Goal: Transaction & Acquisition: Purchase product/service

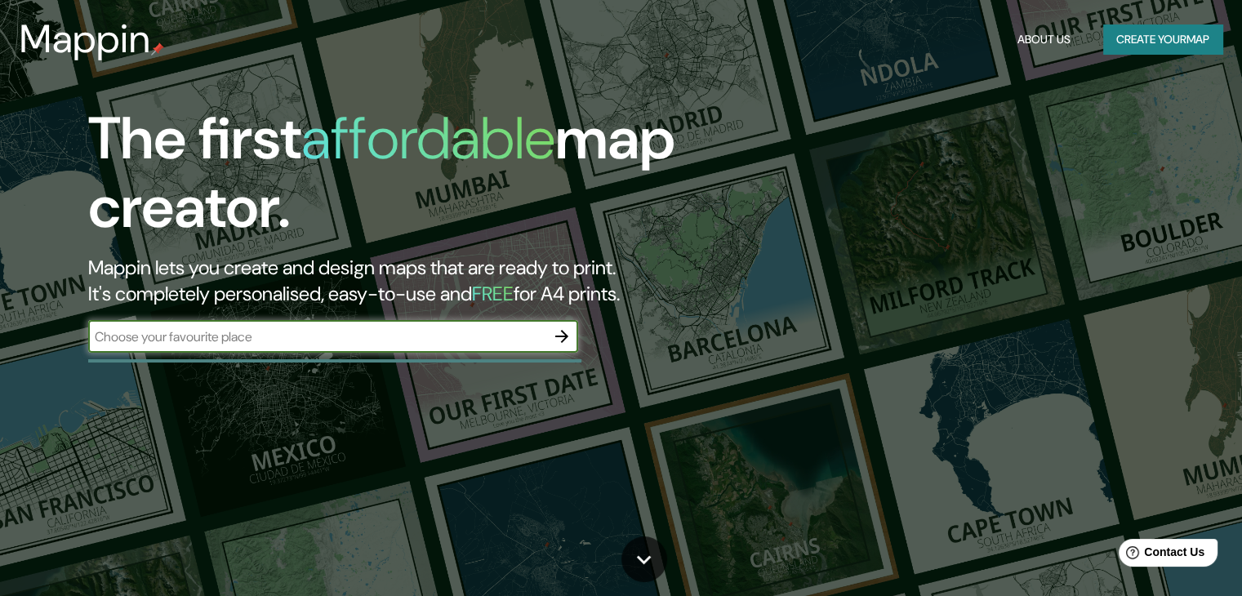
click at [346, 339] on input "text" at bounding box center [316, 337] width 457 height 19
type input "t"
type input "las [PERSON_NAME] de [GEOGRAPHIC_DATA]"
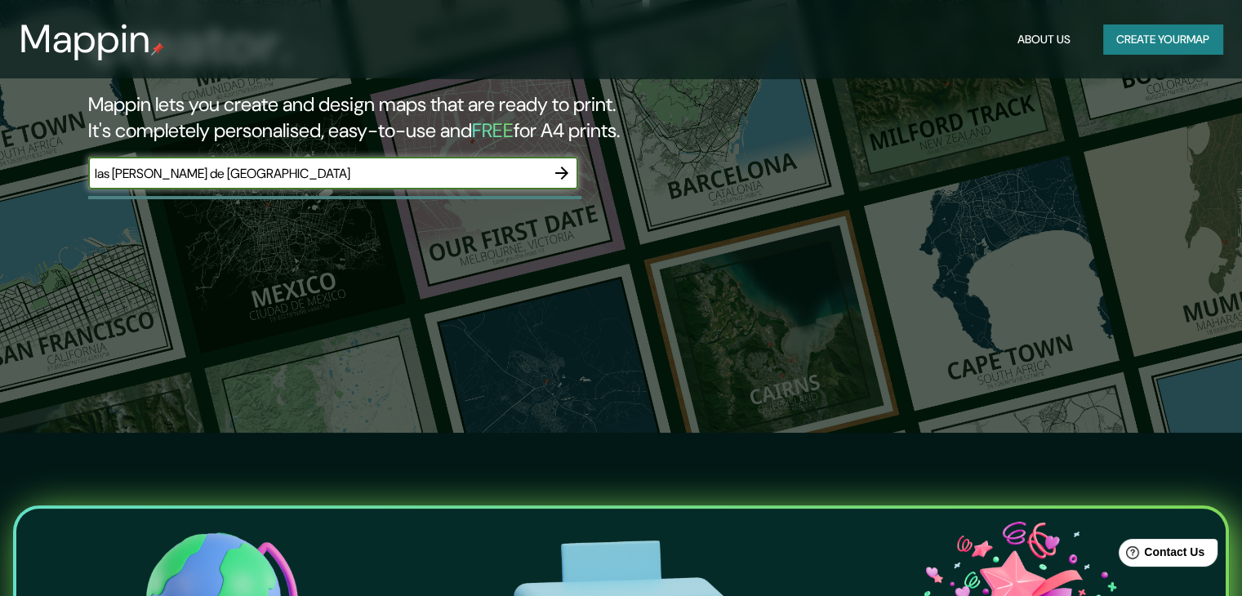
scroll to position [572, 0]
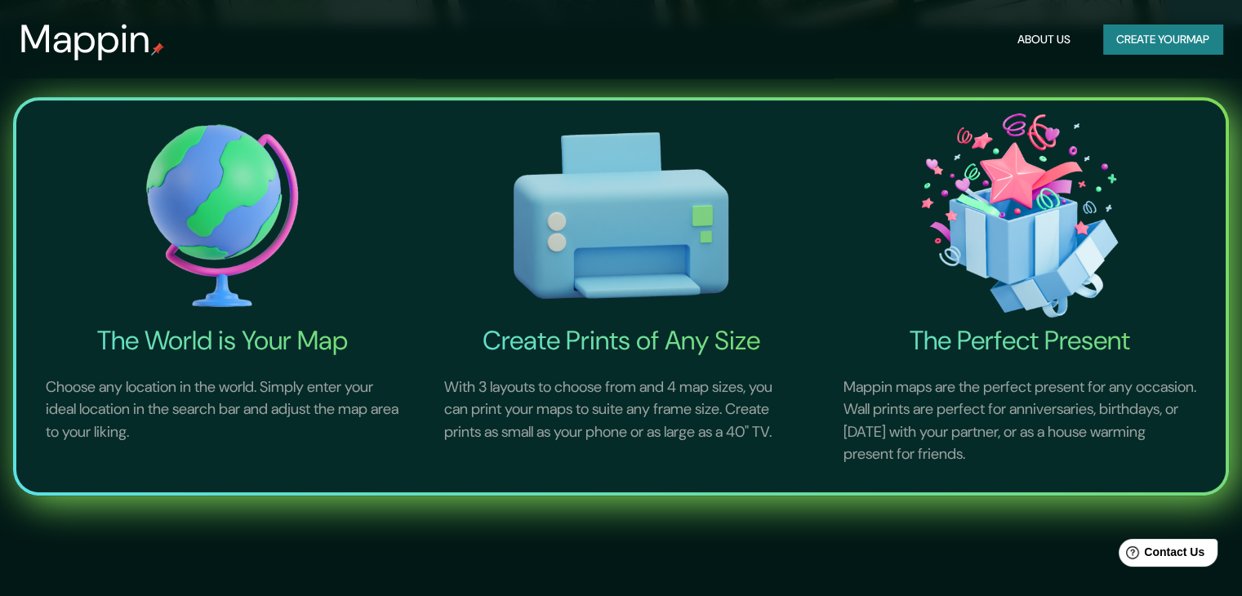
click at [255, 249] on img at bounding box center [222, 215] width 392 height 217
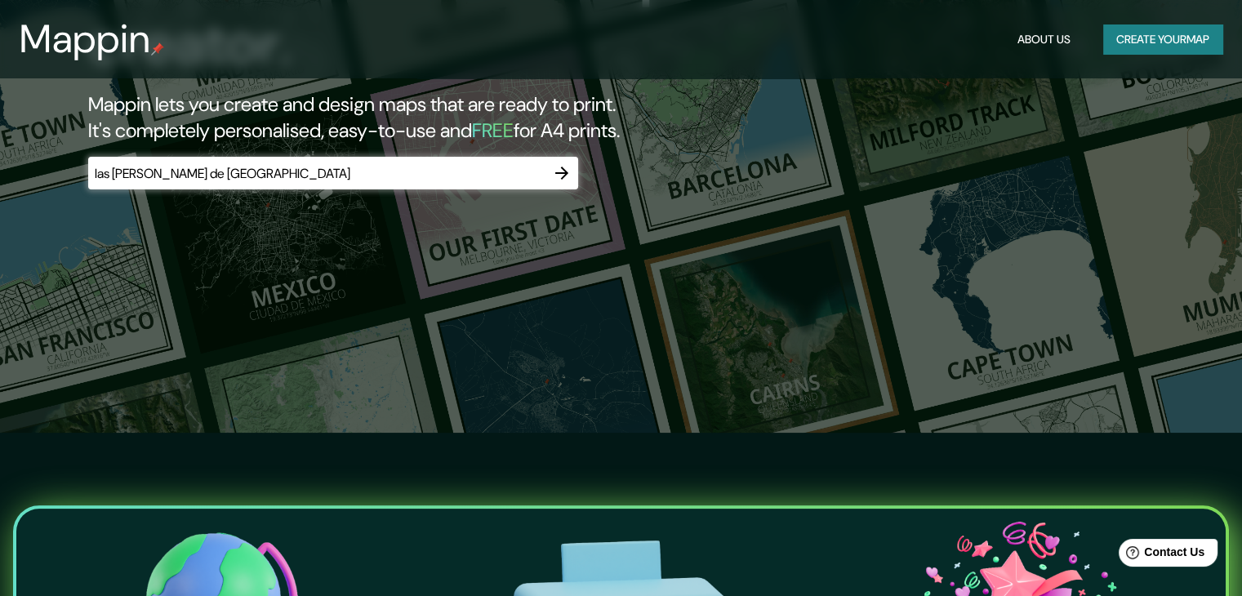
scroll to position [0, 0]
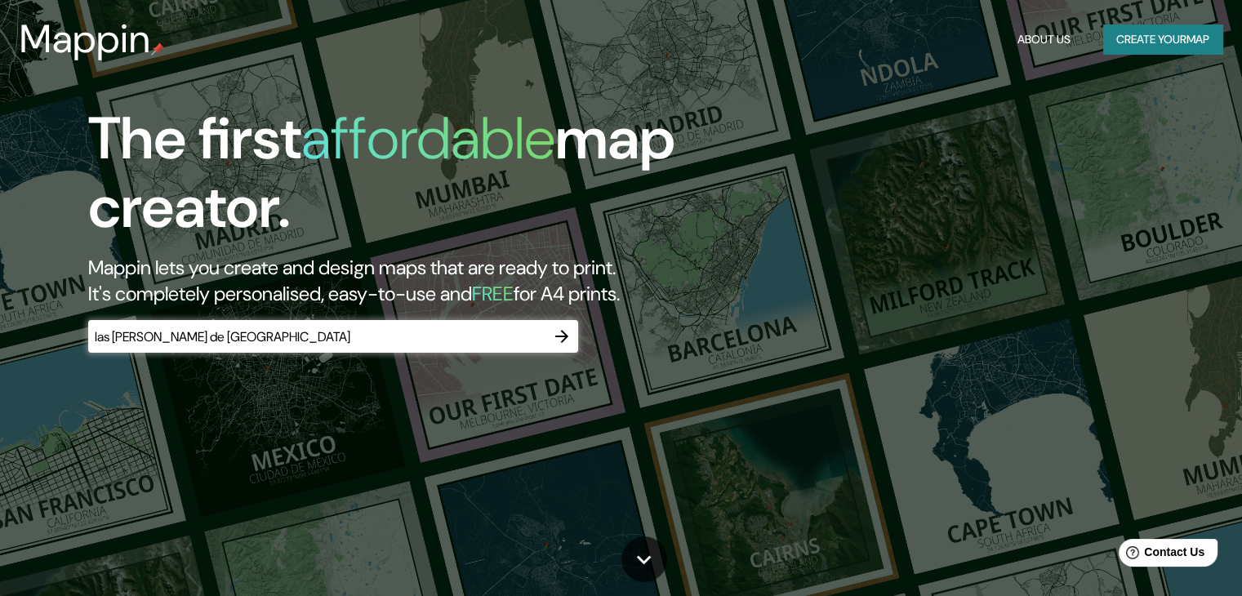
click at [568, 332] on icon "button" at bounding box center [562, 337] width 20 height 20
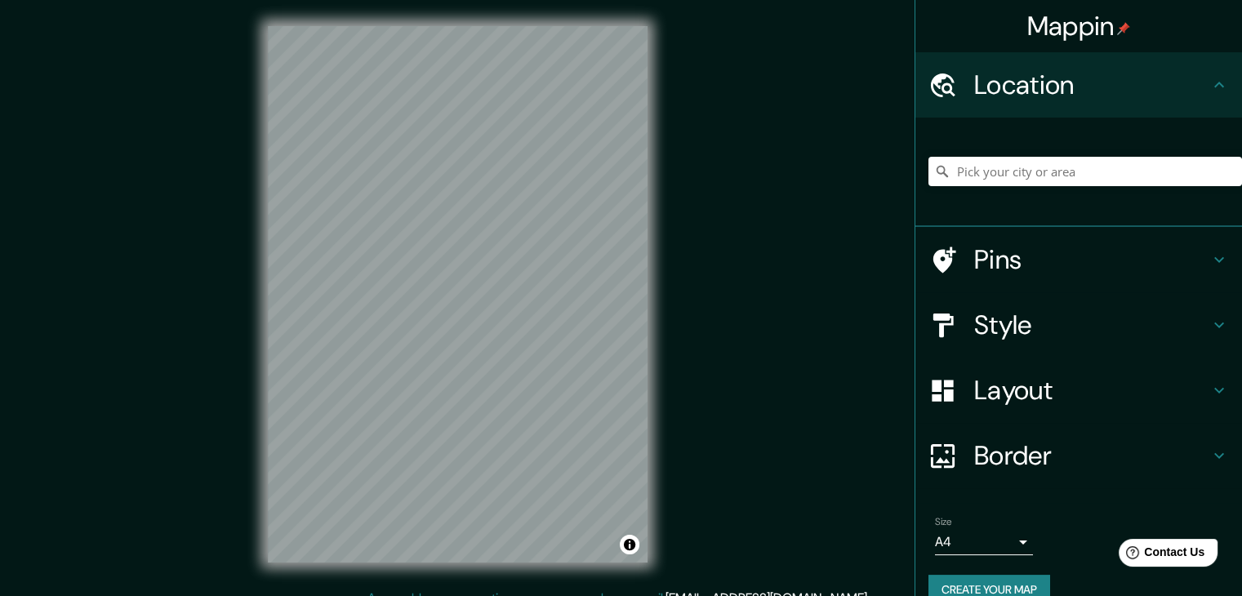
click at [1010, 324] on h4 "Style" at bounding box center [1091, 325] width 235 height 33
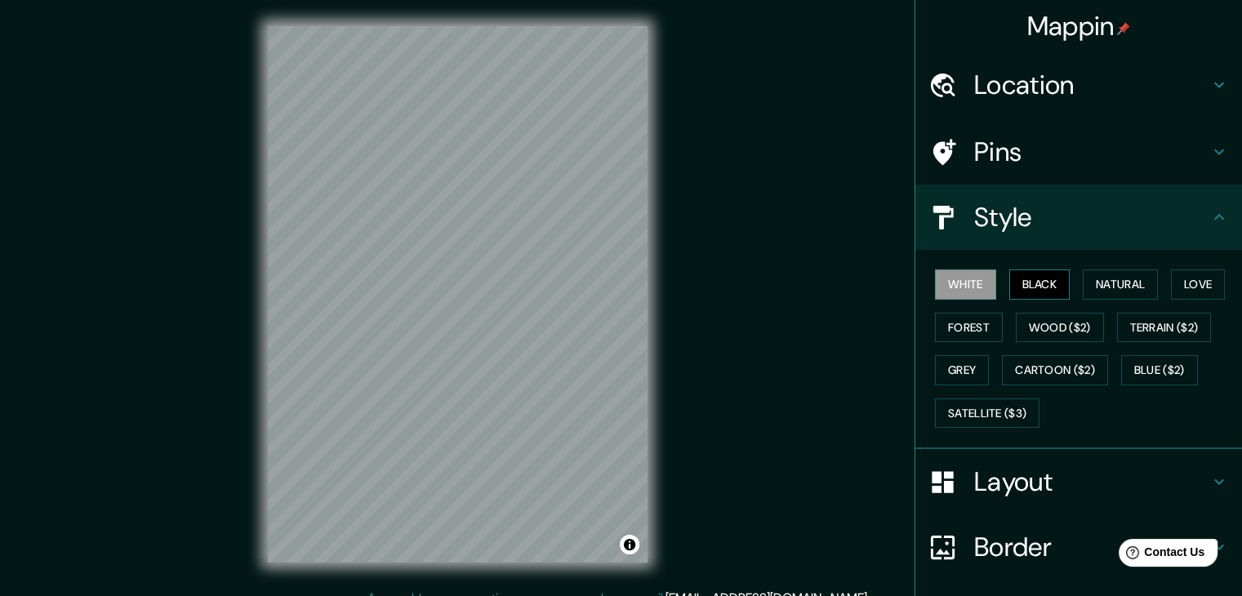
click at [1037, 275] on button "Black" at bounding box center [1040, 285] width 61 height 30
click at [961, 282] on button "White" at bounding box center [965, 285] width 61 height 30
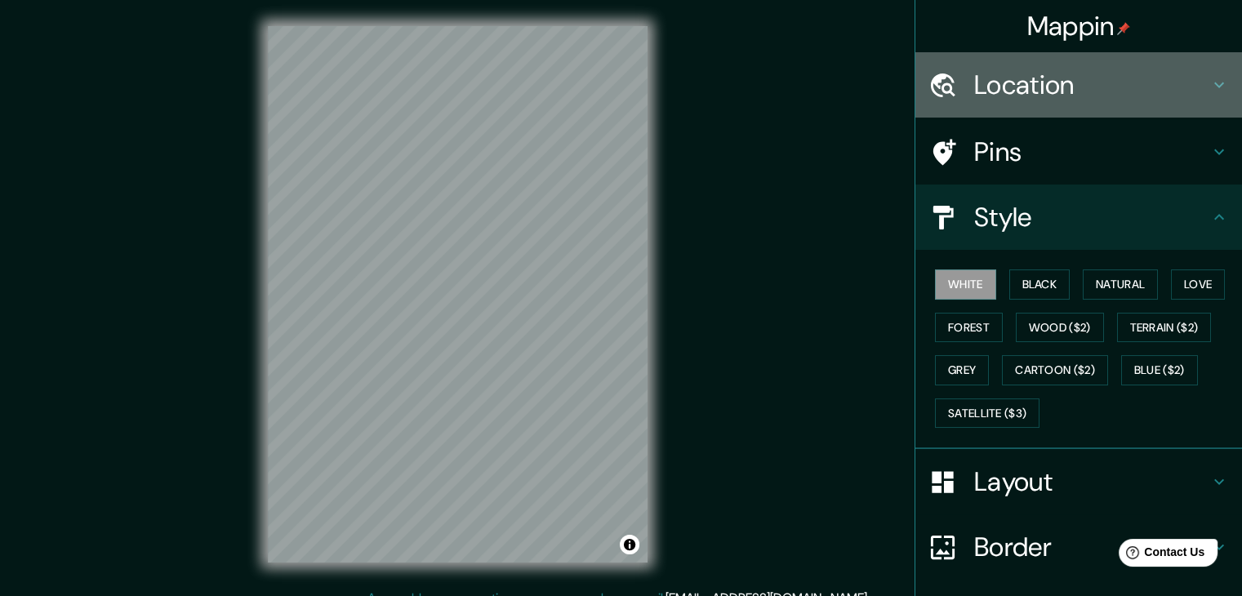
click at [1135, 86] on h4 "Location" at bounding box center [1091, 85] width 235 height 33
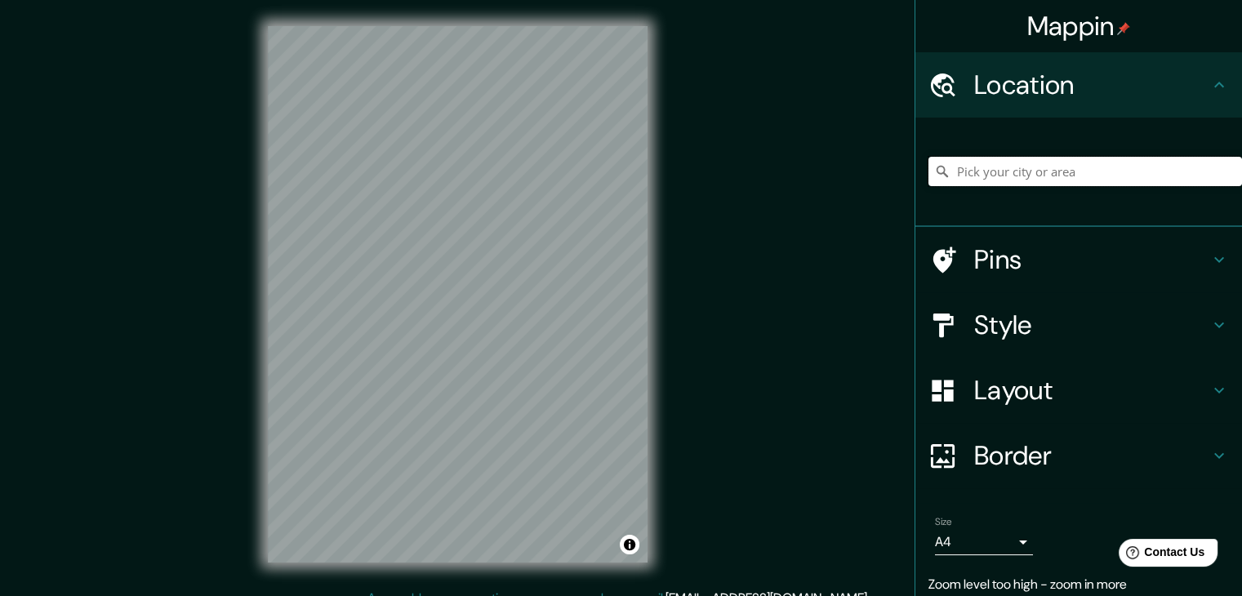
click at [1069, 173] on input "Pick your city or area" at bounding box center [1086, 171] width 314 height 29
click at [1165, 171] on input "Las [PERSON_NAME] de [GEOGRAPHIC_DATA], [GEOGRAPHIC_DATA], [GEOGRAPHIC_DATA]" at bounding box center [1086, 171] width 314 height 29
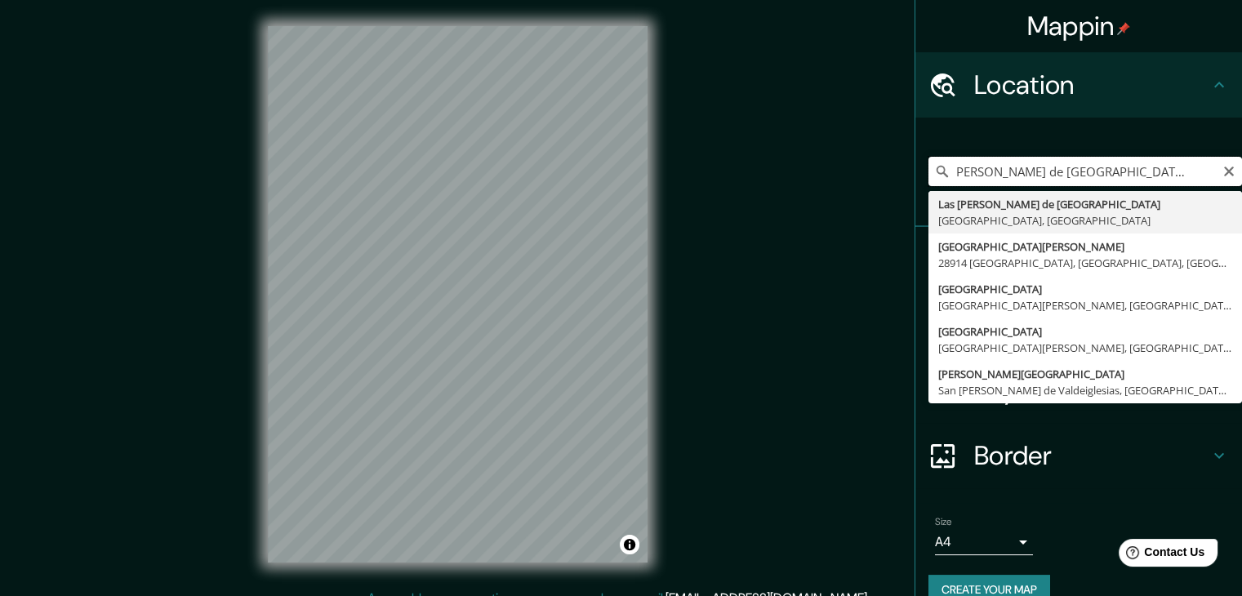
scroll to position [0, 34]
type input "Las [PERSON_NAME] de [GEOGRAPHIC_DATA], [GEOGRAPHIC_DATA], [GEOGRAPHIC_DATA]"
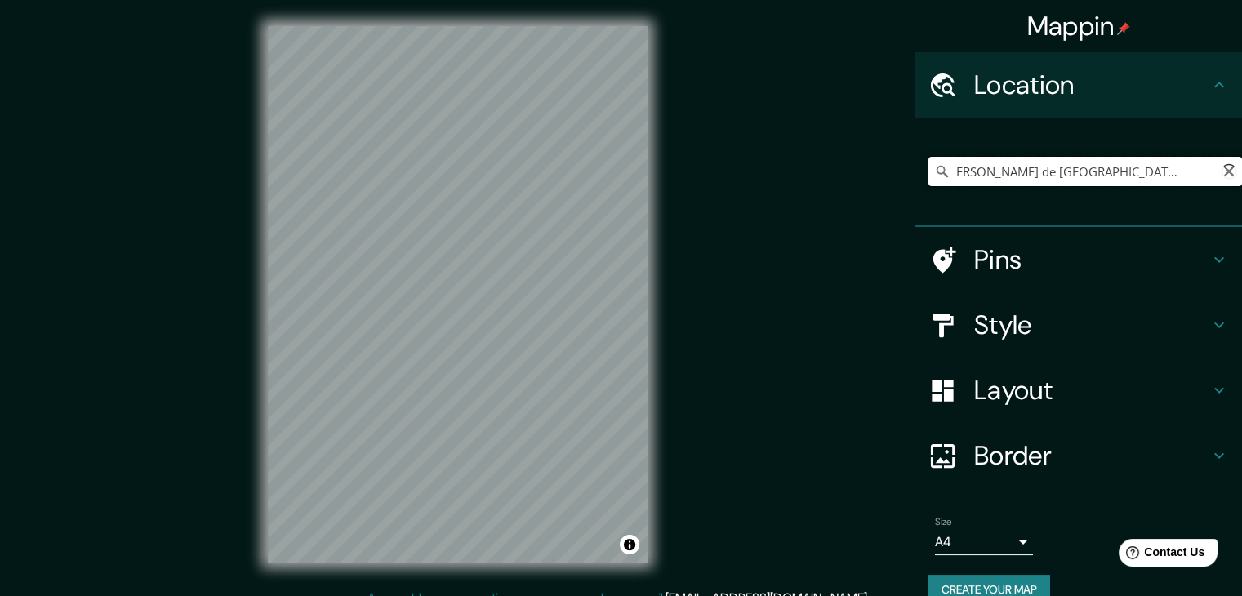
scroll to position [0, 0]
click at [988, 328] on h4 "Style" at bounding box center [1091, 325] width 235 height 33
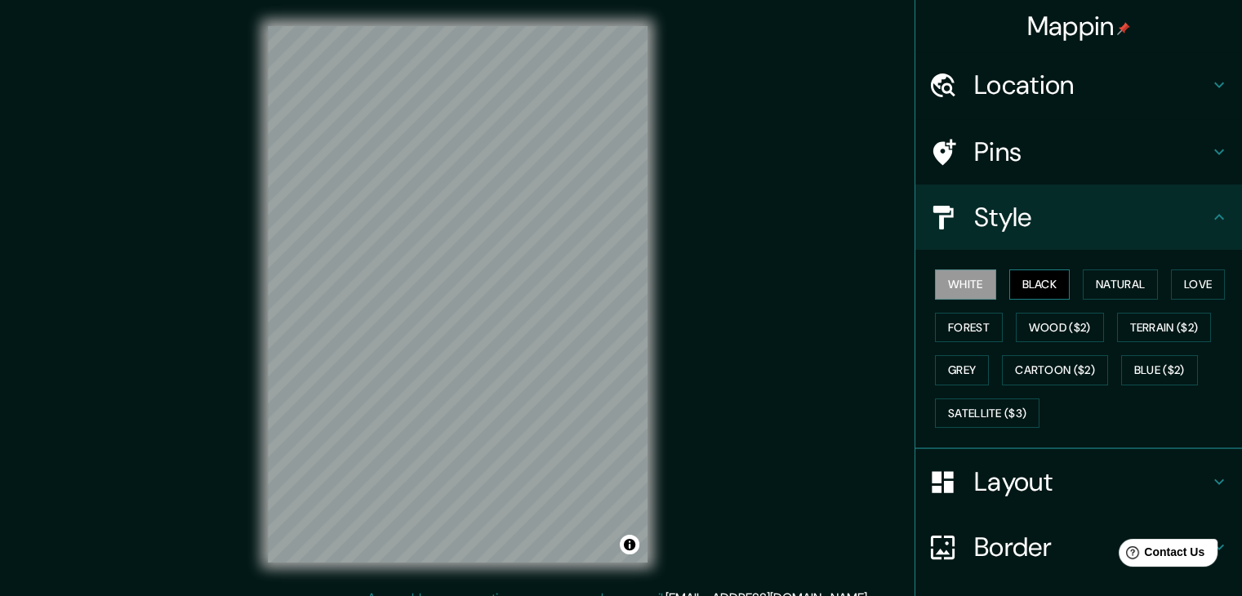
click at [1041, 284] on button "Black" at bounding box center [1040, 285] width 61 height 30
click at [967, 283] on button "White" at bounding box center [965, 285] width 61 height 30
click at [1122, 280] on button "Natural" at bounding box center [1120, 285] width 75 height 30
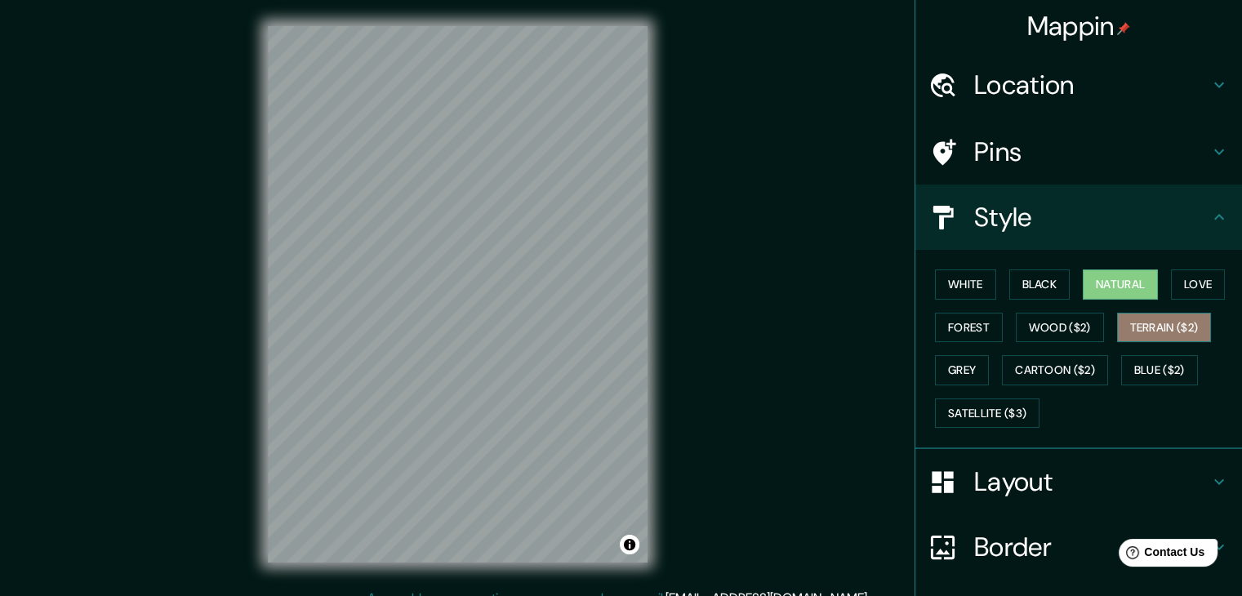
click at [1127, 332] on button "Terrain ($2)" at bounding box center [1164, 328] width 95 height 30
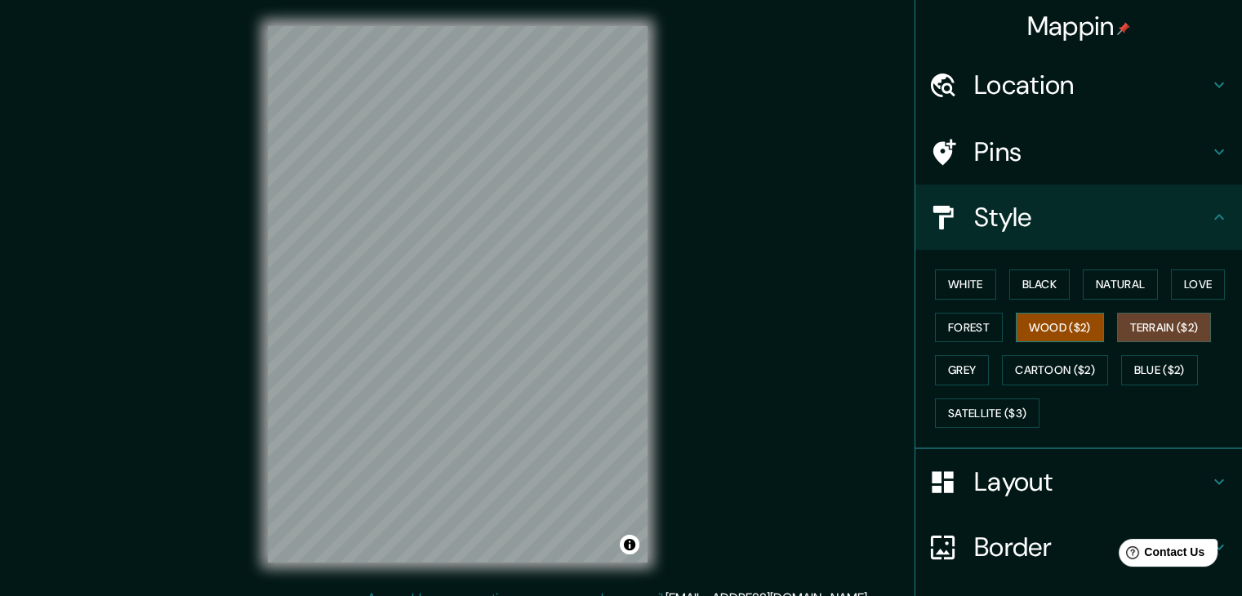
click at [1065, 325] on button "Wood ($2)" at bounding box center [1060, 328] width 88 height 30
click at [972, 324] on button "Forest" at bounding box center [969, 328] width 68 height 30
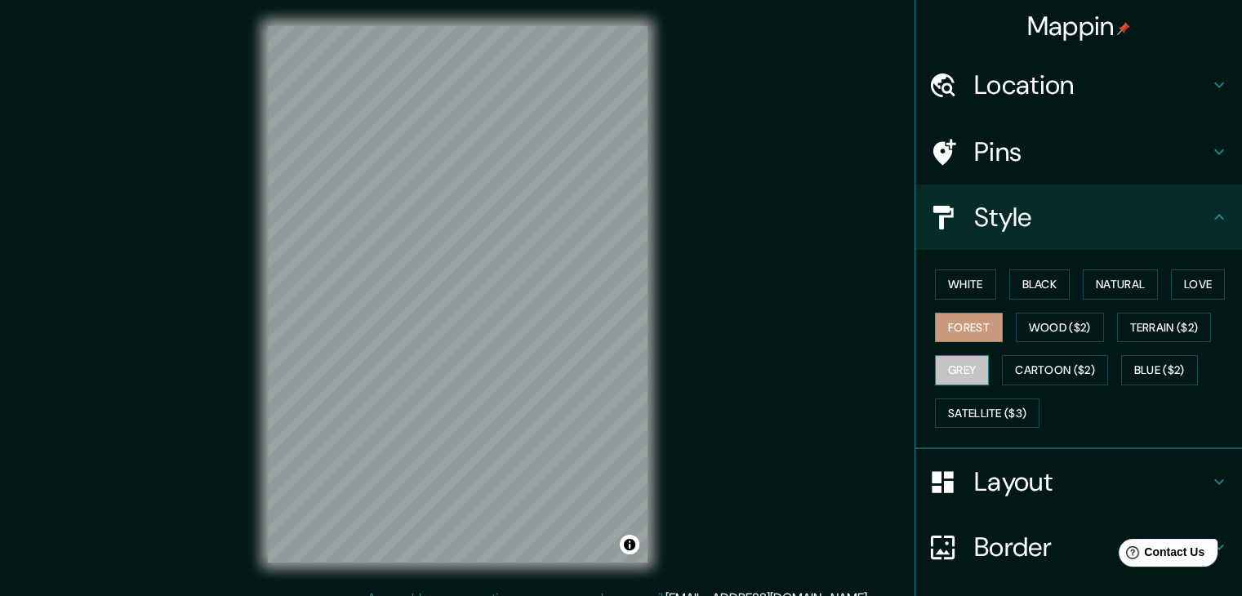
click at [944, 367] on button "Grey" at bounding box center [962, 370] width 54 height 30
click at [1037, 360] on button "Cartoon ($2)" at bounding box center [1055, 370] width 106 height 30
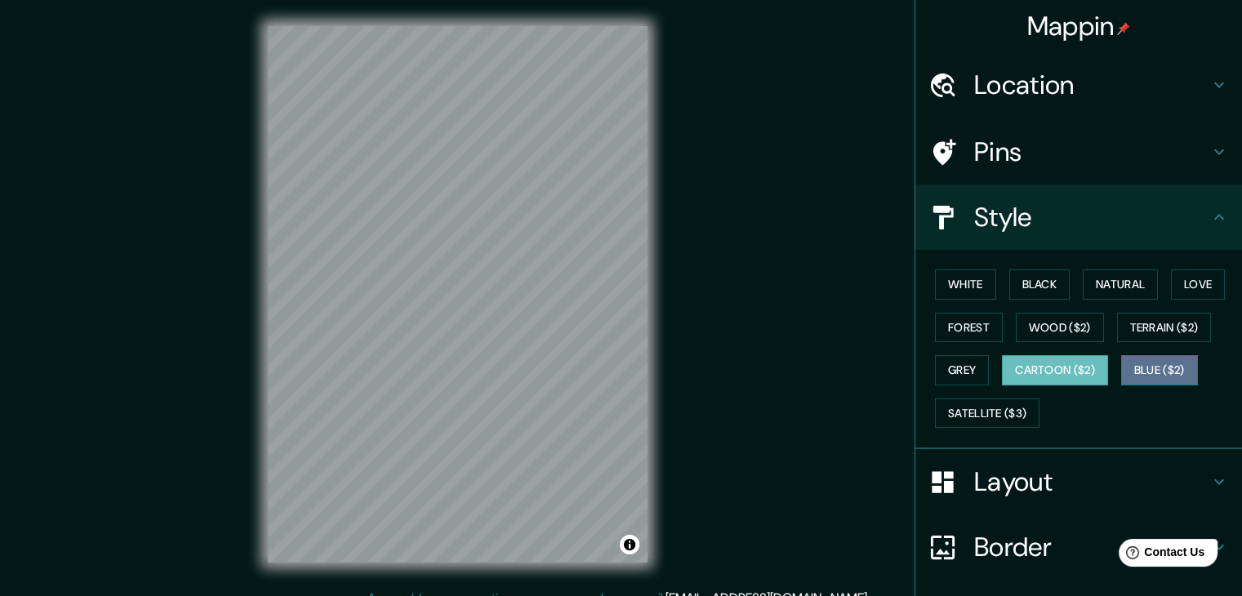
click at [1146, 373] on button "Blue ($2)" at bounding box center [1159, 370] width 77 height 30
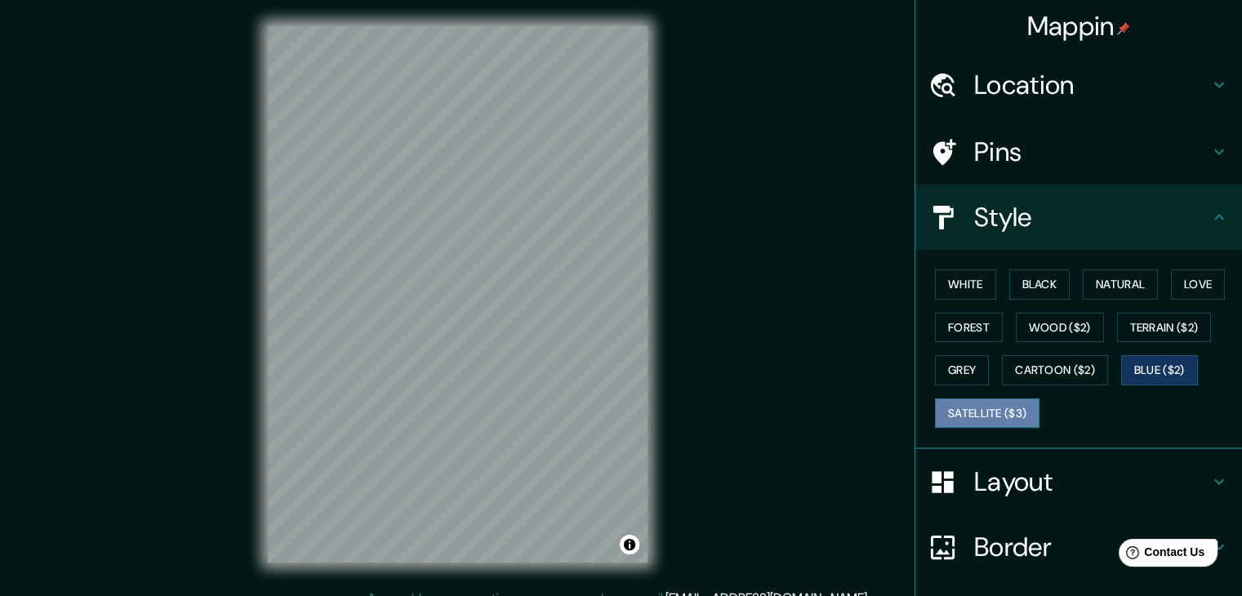
click at [996, 407] on button "Satellite ($3)" at bounding box center [987, 414] width 105 height 30
click at [1051, 289] on button "Black" at bounding box center [1040, 285] width 61 height 30
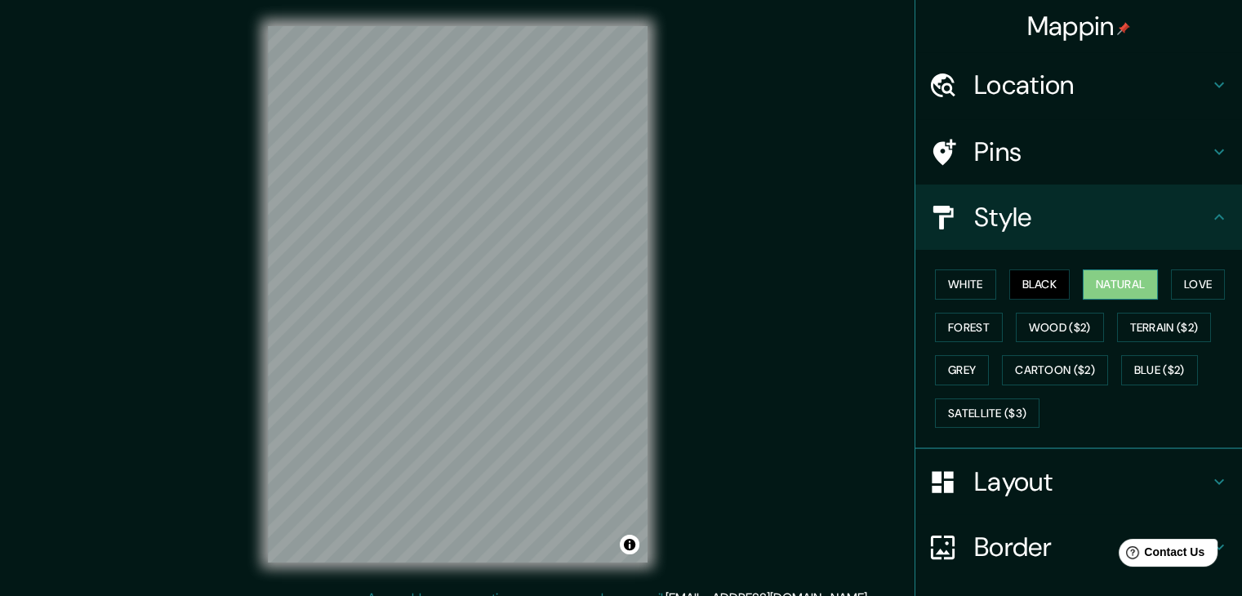
click at [1099, 285] on button "Natural" at bounding box center [1120, 285] width 75 height 30
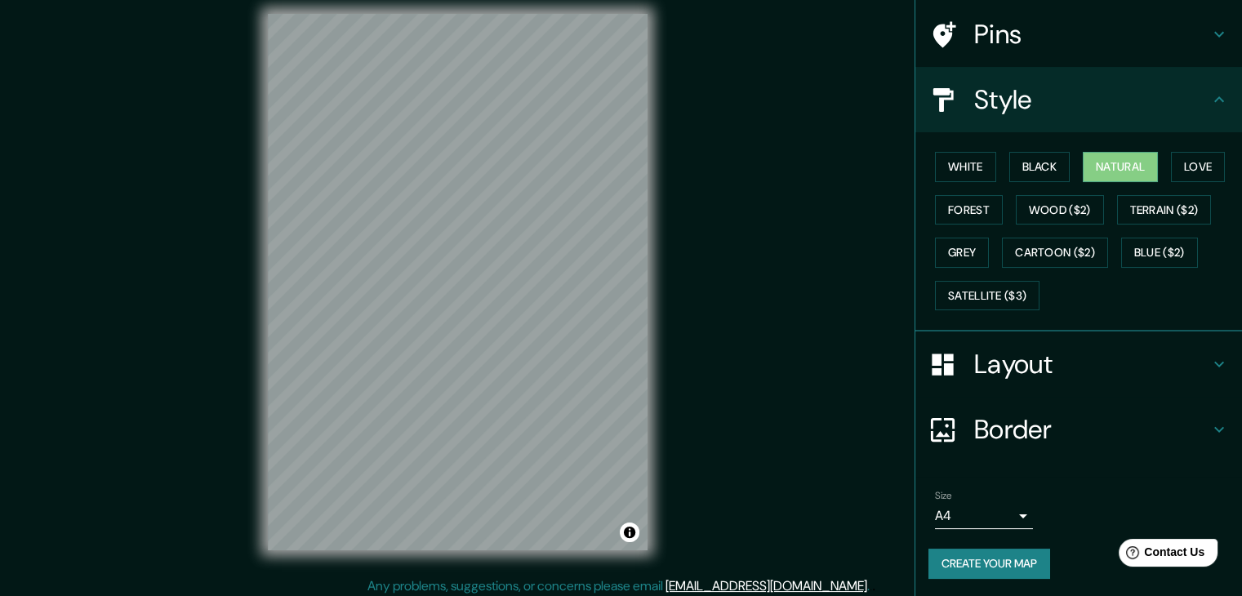
scroll to position [19, 0]
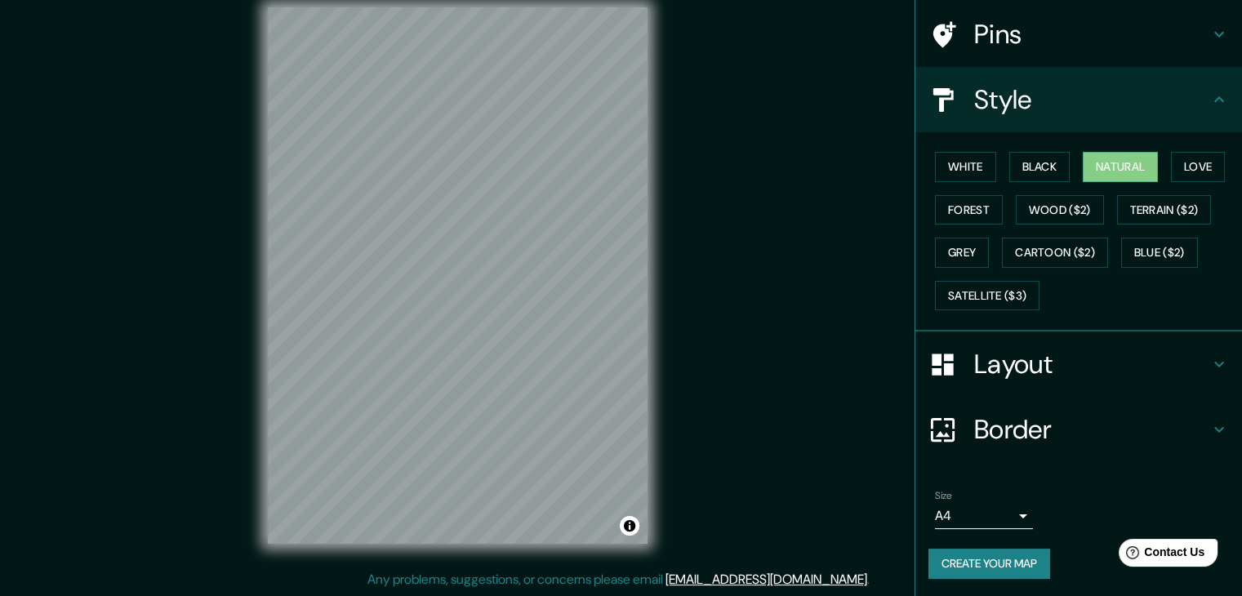
click at [995, 564] on button "Create your map" at bounding box center [990, 564] width 122 height 30
click at [1003, 563] on button "Create your map" at bounding box center [990, 564] width 122 height 30
click at [1213, 357] on icon at bounding box center [1220, 364] width 20 height 20
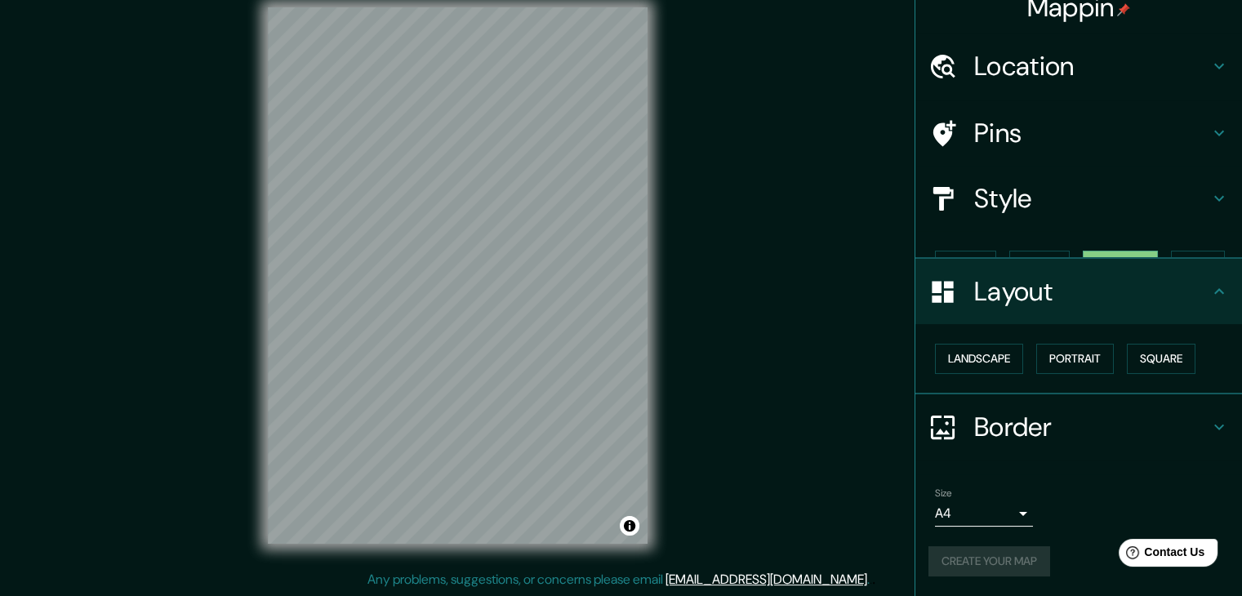
scroll to position [0, 0]
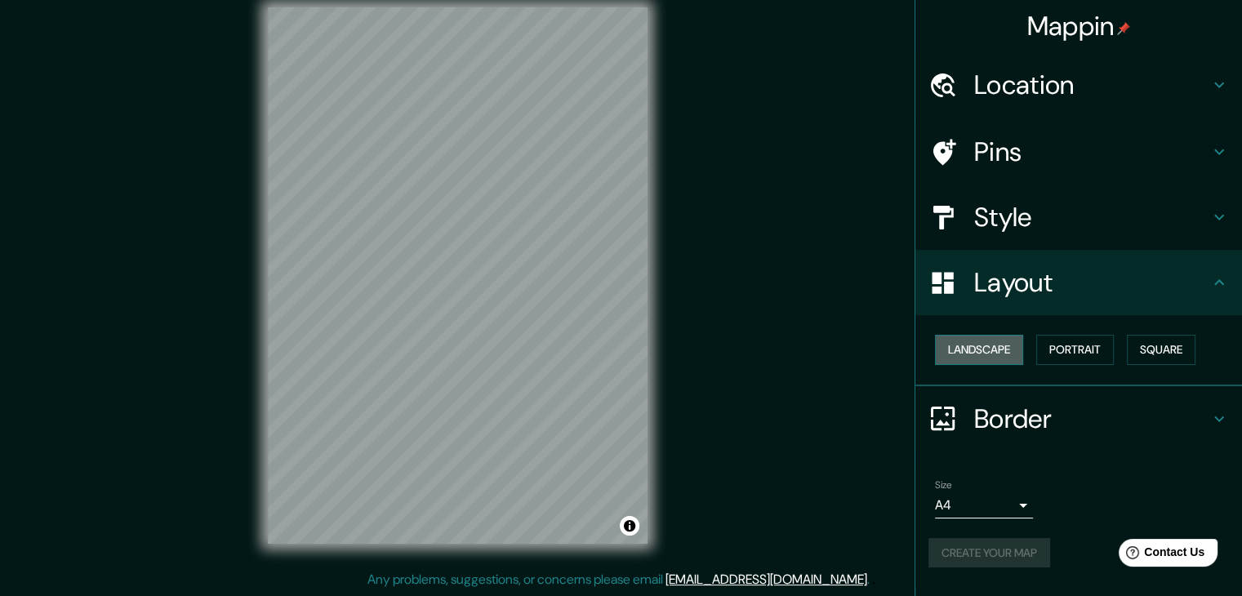
click at [986, 359] on button "Landscape" at bounding box center [979, 350] width 88 height 30
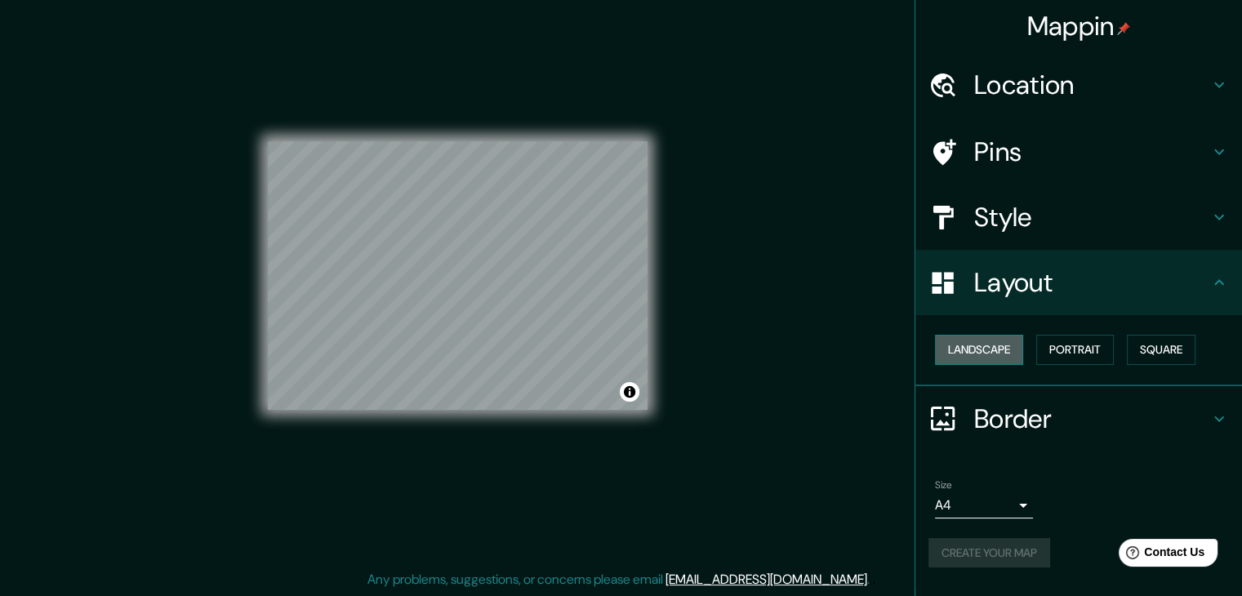
click at [992, 354] on button "Landscape" at bounding box center [979, 350] width 88 height 30
click at [1062, 351] on button "Portrait" at bounding box center [1076, 350] width 78 height 30
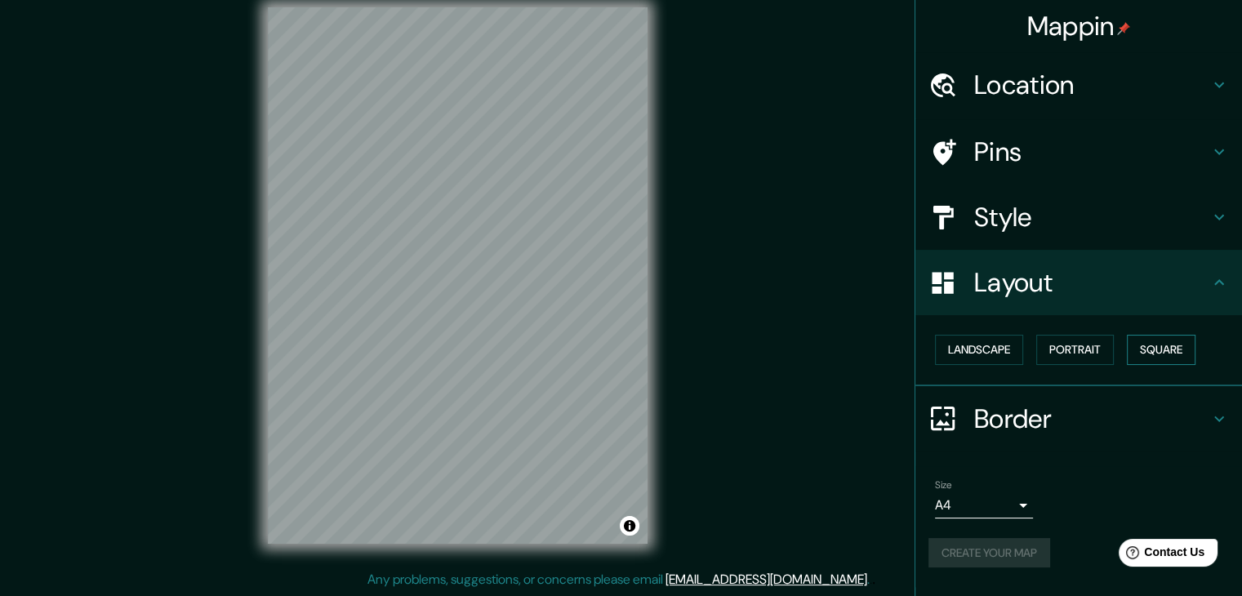
click at [1159, 350] on button "Square" at bounding box center [1161, 350] width 69 height 30
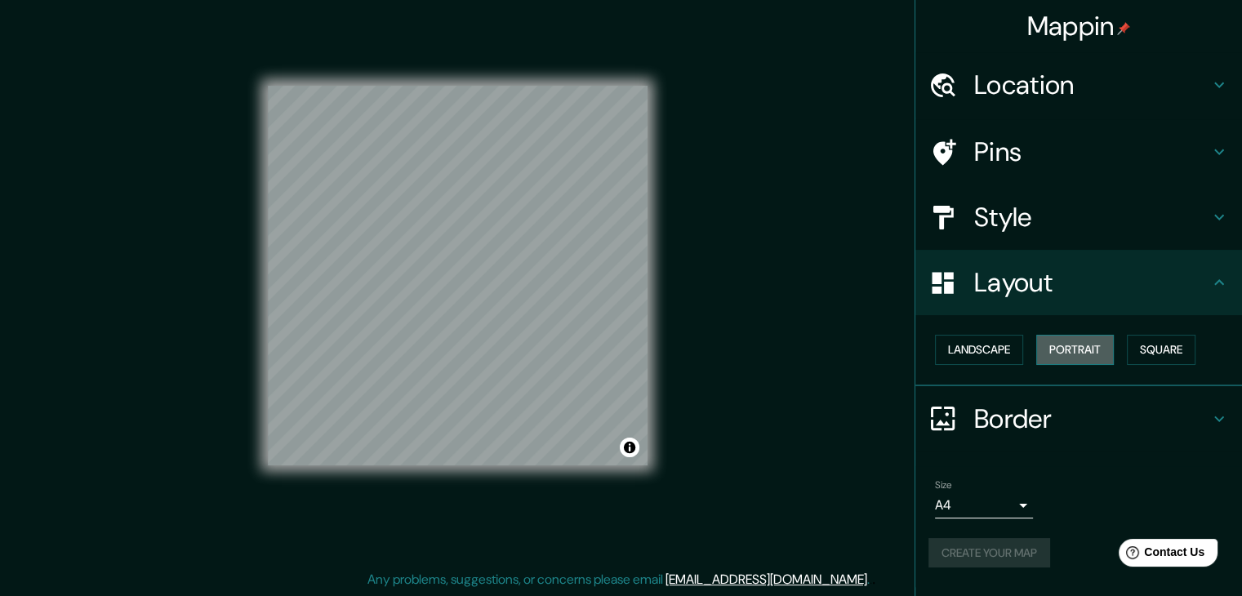
click at [1114, 352] on button "Portrait" at bounding box center [1076, 350] width 78 height 30
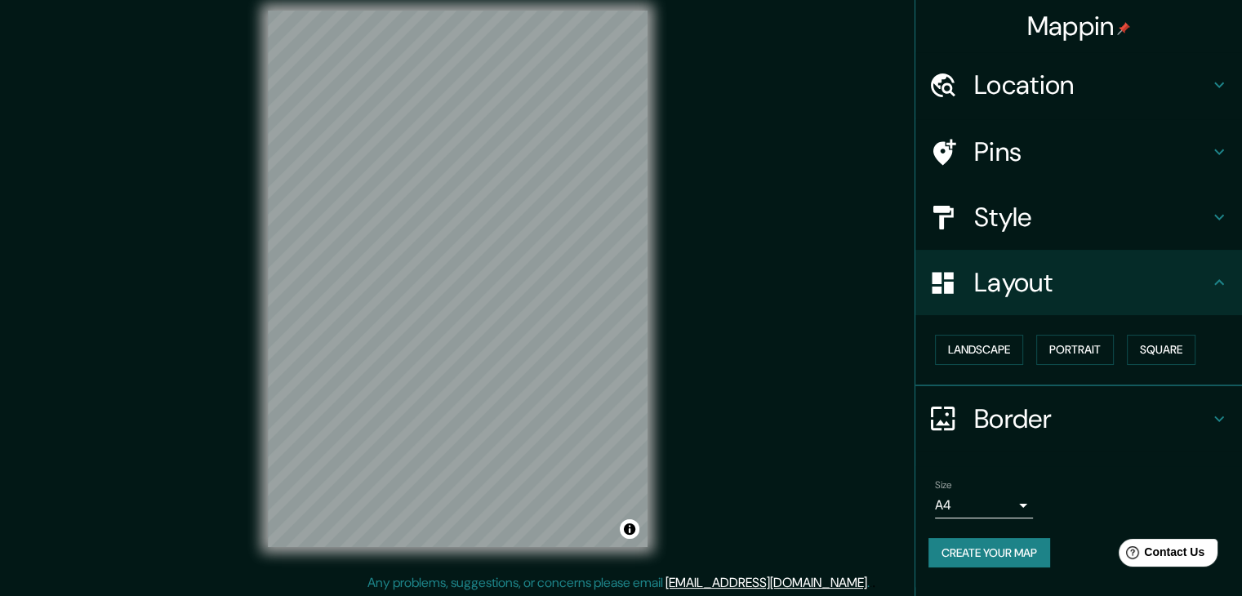
scroll to position [19, 0]
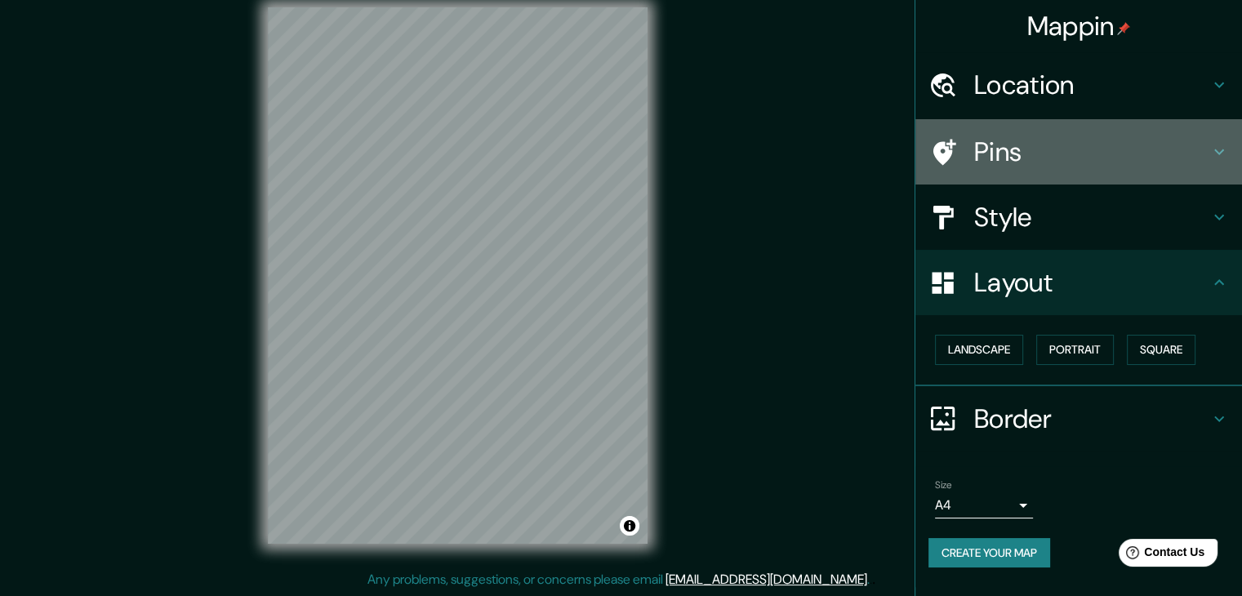
click at [941, 146] on icon at bounding box center [945, 152] width 23 height 26
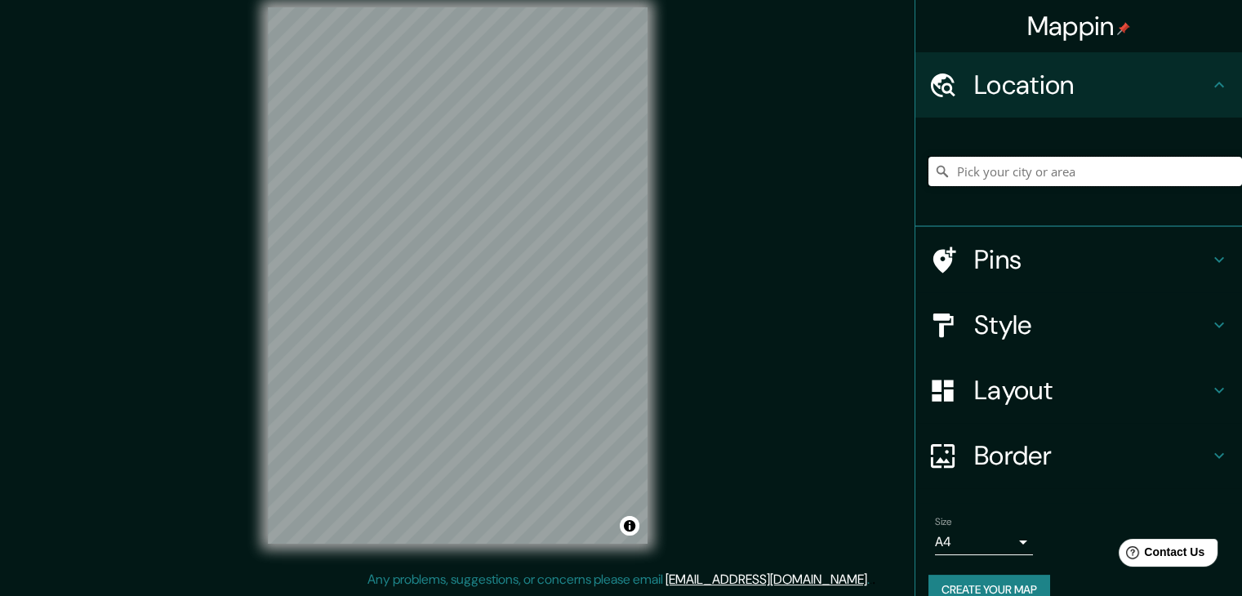
click at [1066, 167] on input "Pick your city or area" at bounding box center [1086, 171] width 314 height 29
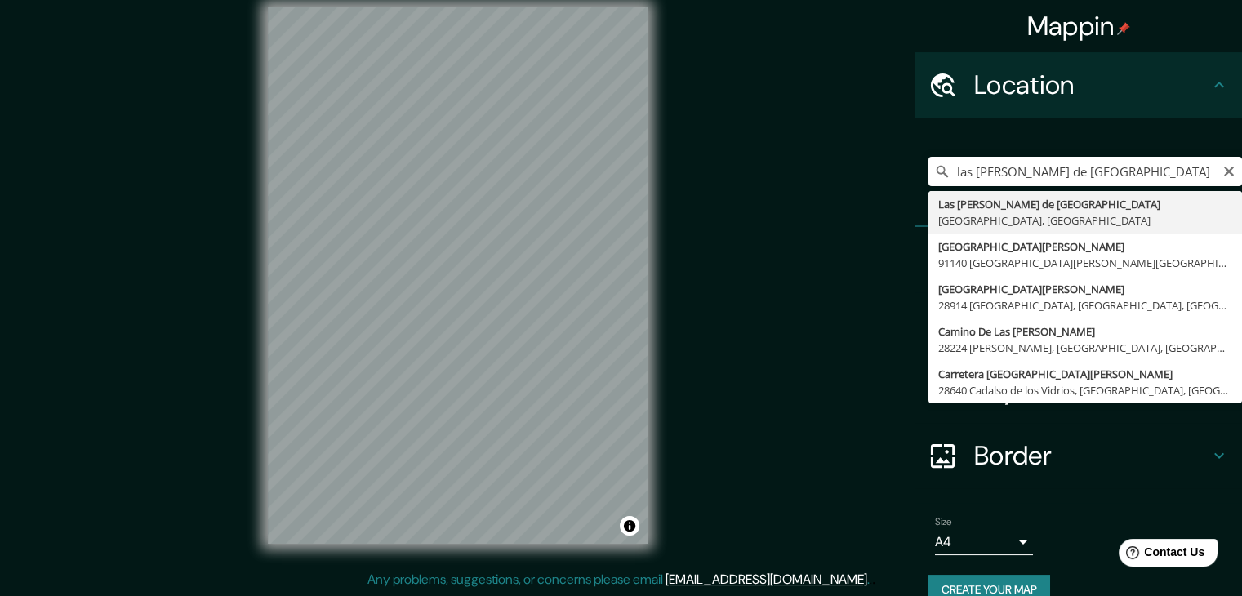
type input "Las [PERSON_NAME] de [GEOGRAPHIC_DATA], [GEOGRAPHIC_DATA], [GEOGRAPHIC_DATA]"
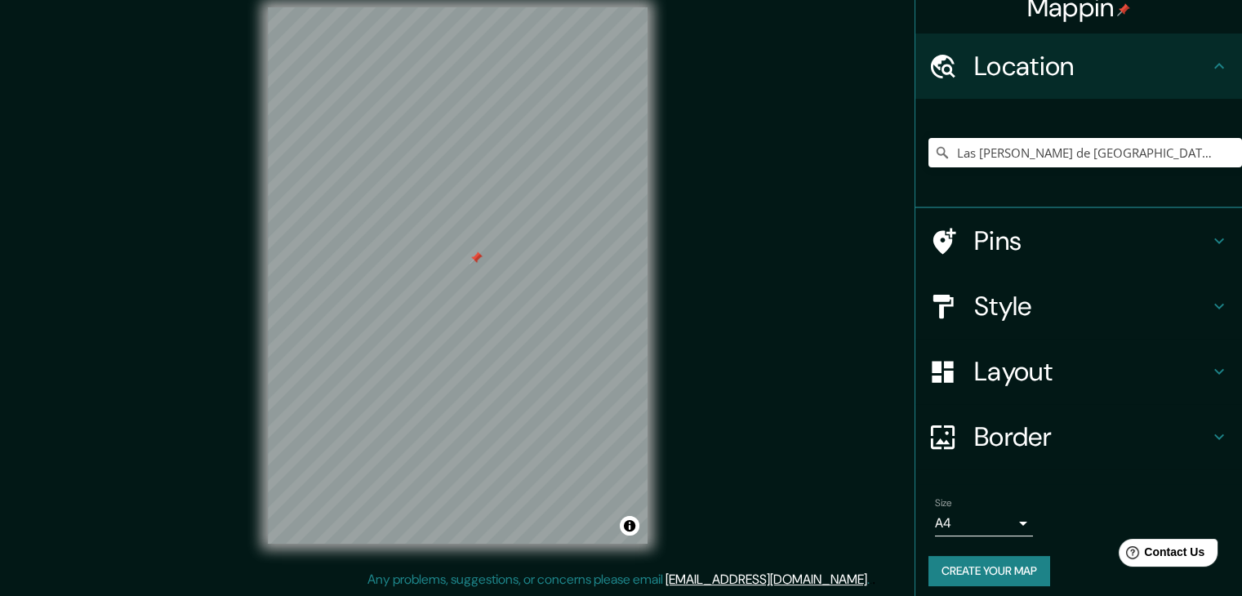
scroll to position [28, 0]
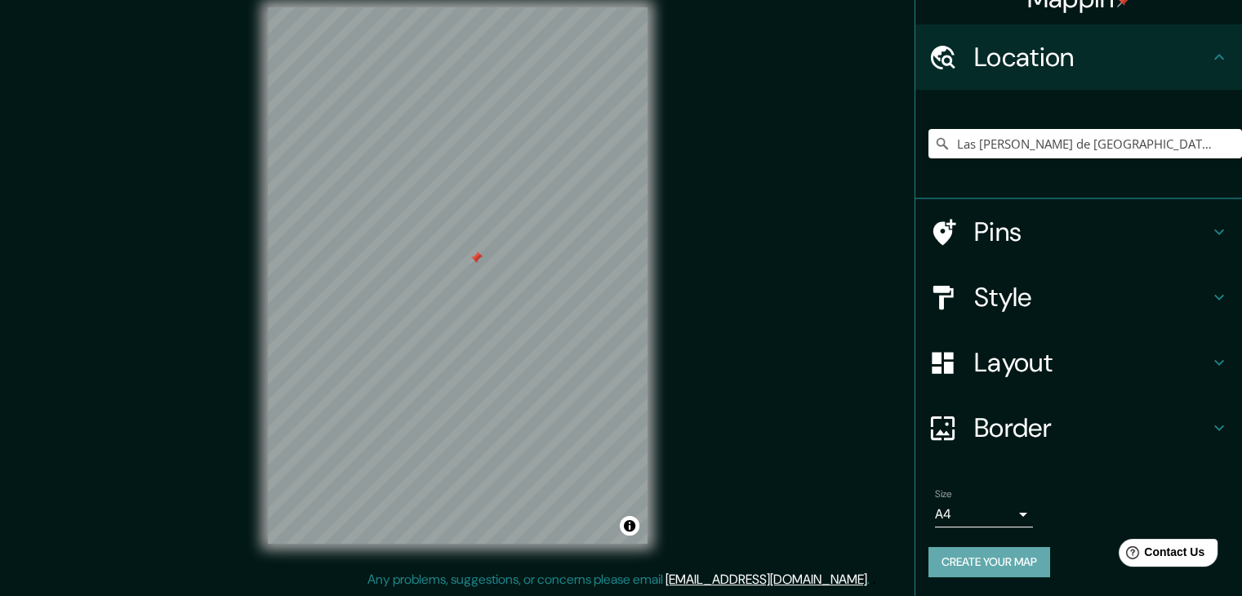
click at [1025, 558] on button "Create your map" at bounding box center [990, 562] width 122 height 30
click at [1215, 360] on icon at bounding box center [1220, 363] width 10 height 6
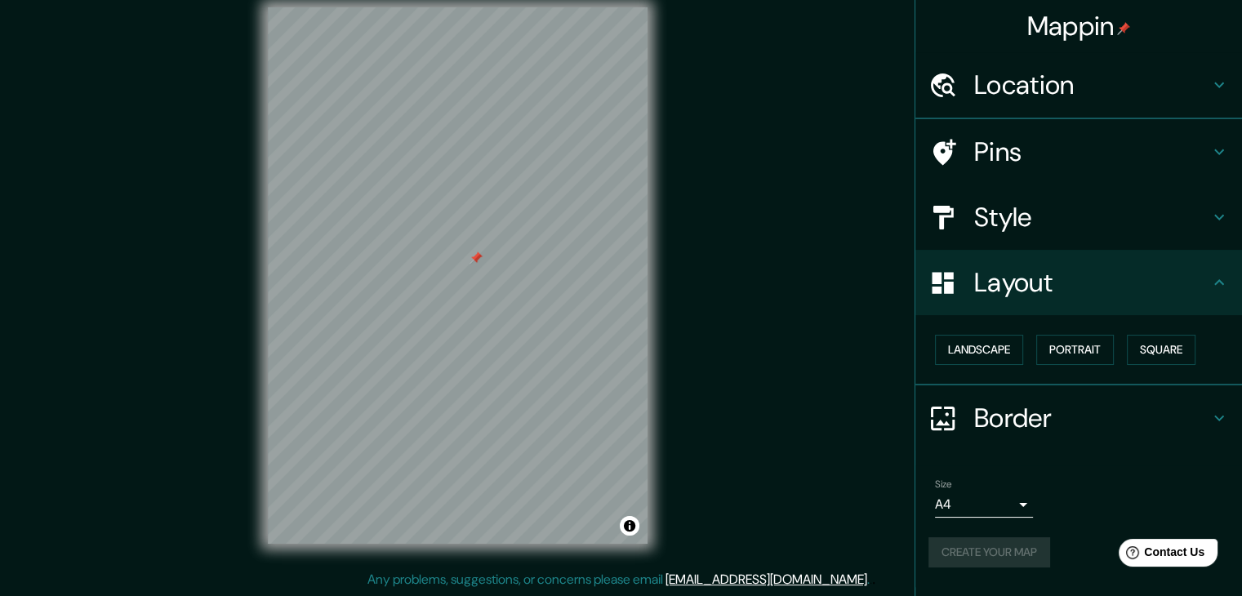
scroll to position [0, 0]
click at [1215, 413] on icon at bounding box center [1220, 419] width 20 height 20
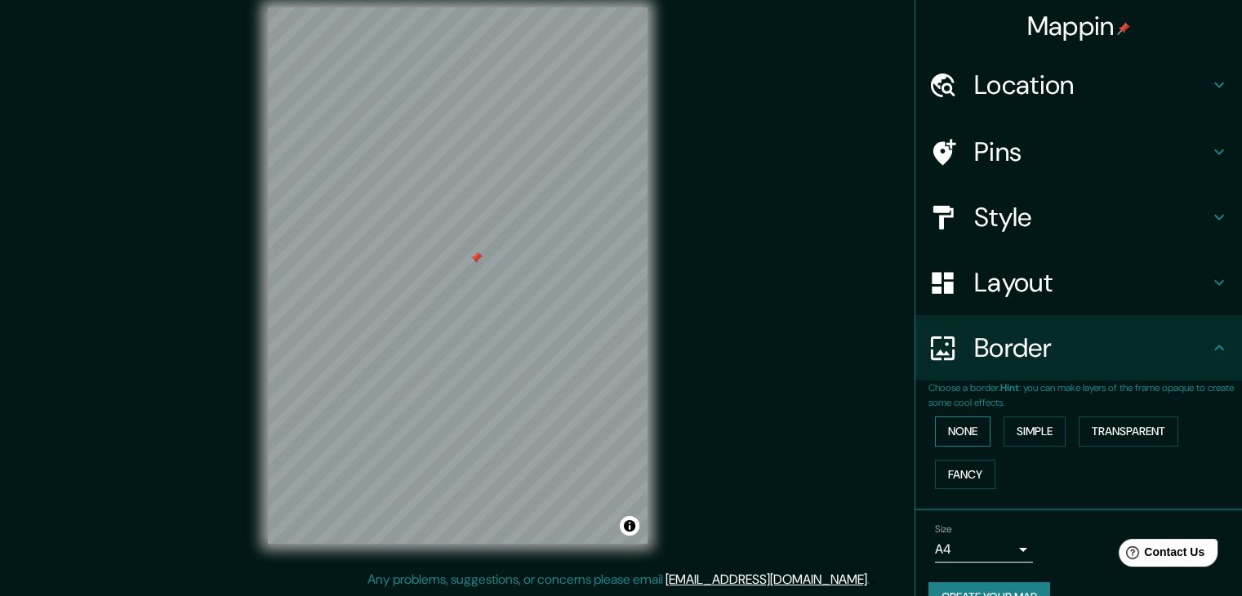
click at [961, 426] on button "None" at bounding box center [963, 432] width 56 height 30
click at [1026, 437] on button "Simple" at bounding box center [1035, 432] width 62 height 30
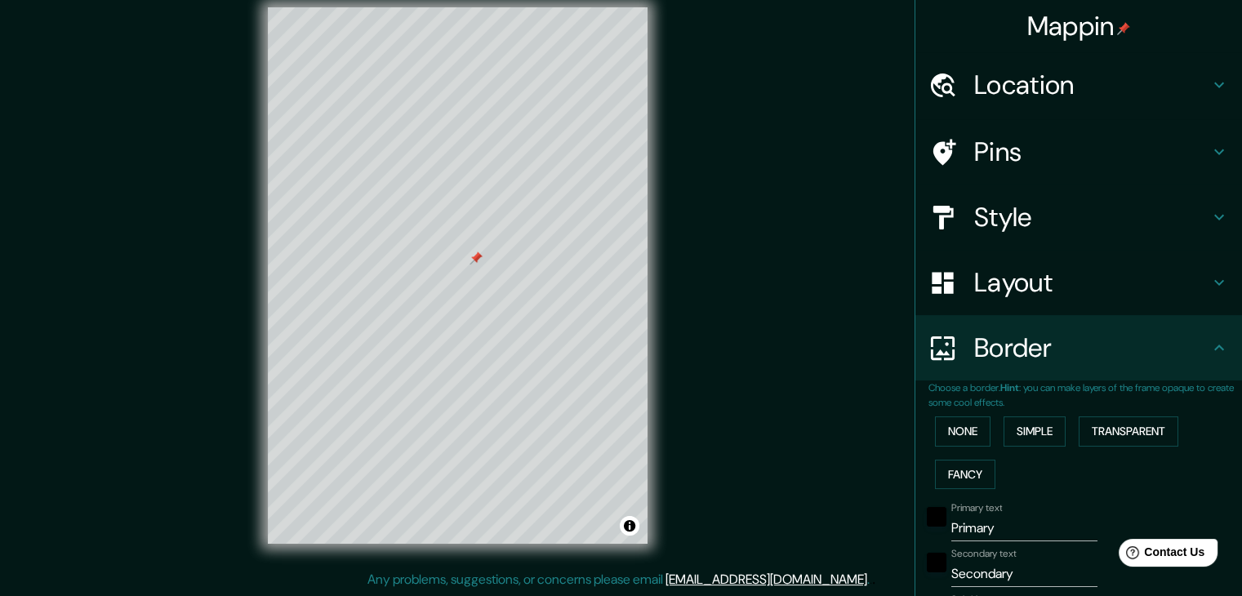
click at [1117, 447] on div "None Simple Transparent Fancy" at bounding box center [1086, 453] width 314 height 86
click at [1117, 430] on button "Transparent" at bounding box center [1129, 432] width 100 height 30
click at [970, 465] on button "Fancy" at bounding box center [965, 475] width 60 height 30
click at [958, 422] on button "None" at bounding box center [963, 432] width 56 height 30
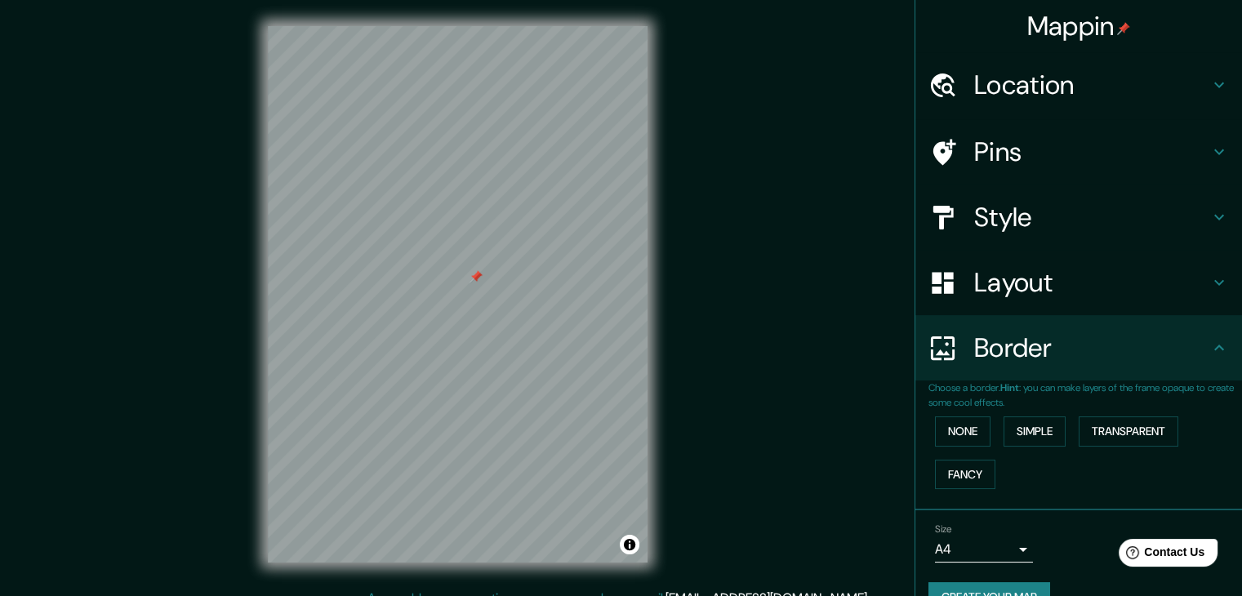
click at [866, 98] on div "Mappin Location [GEOGRAPHIC_DATA][PERSON_NAME] de [GEOGRAPHIC_DATA], [GEOGRAPHI…" at bounding box center [621, 307] width 1242 height 615
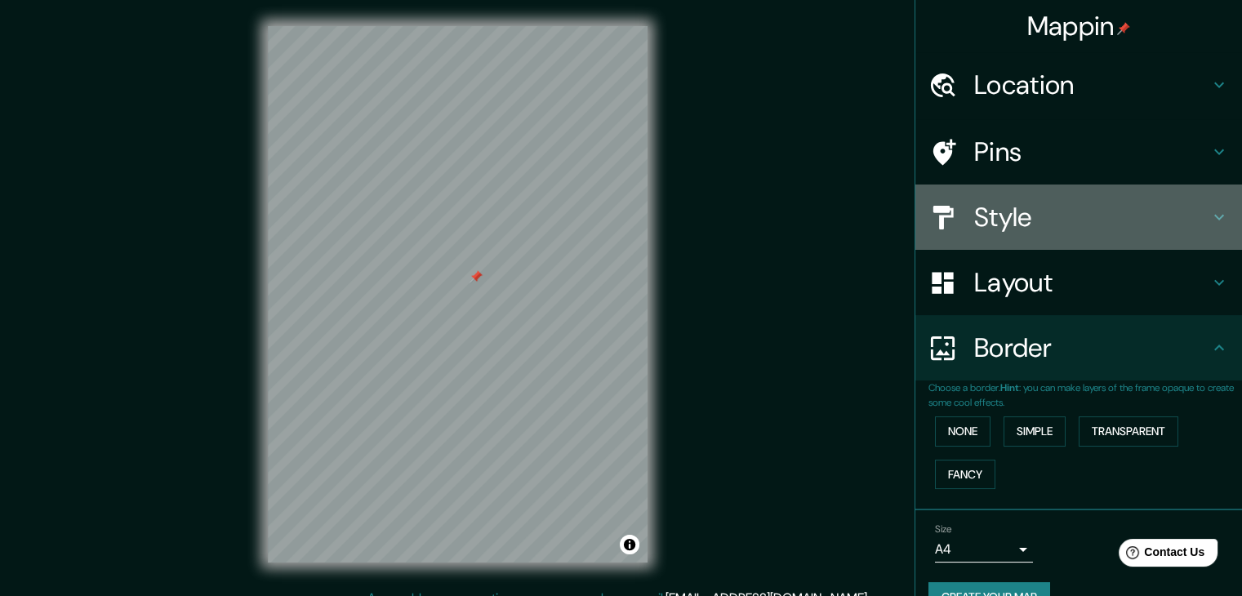
click at [1184, 212] on h4 "Style" at bounding box center [1091, 217] width 235 height 33
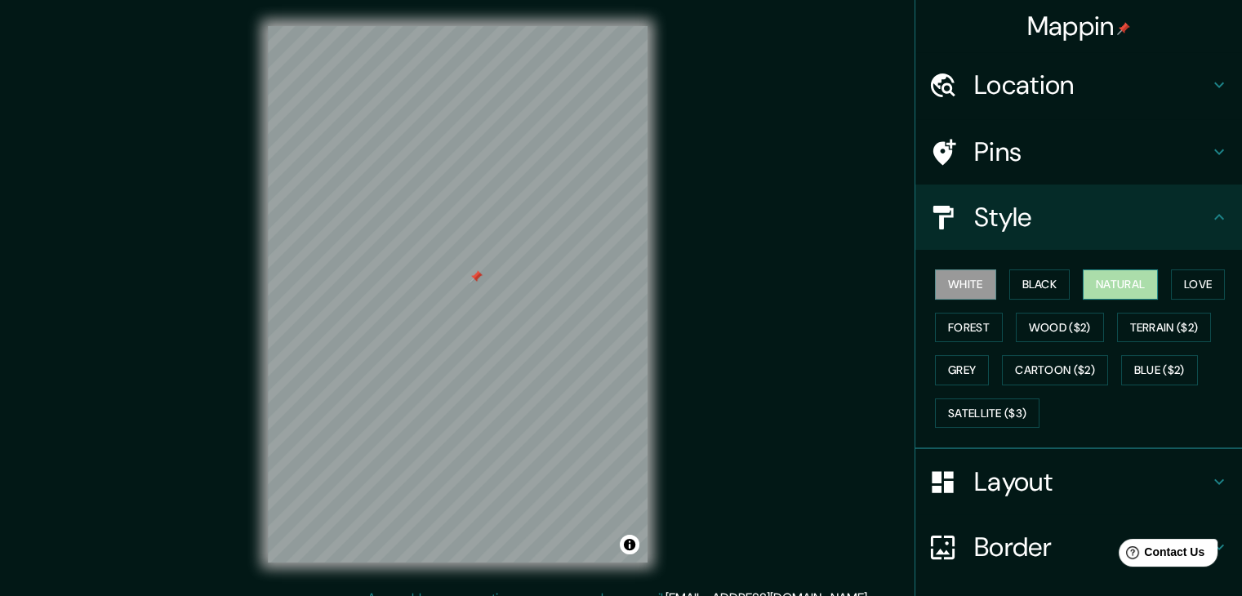
click at [1091, 288] on button "Natural" at bounding box center [1120, 285] width 75 height 30
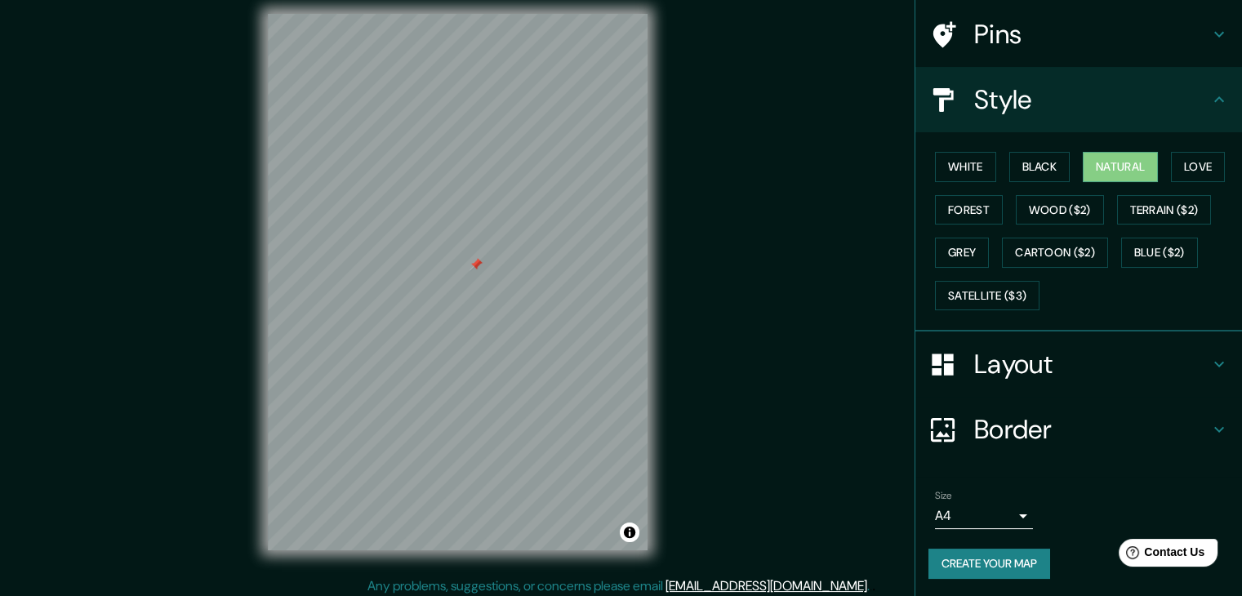
scroll to position [19, 0]
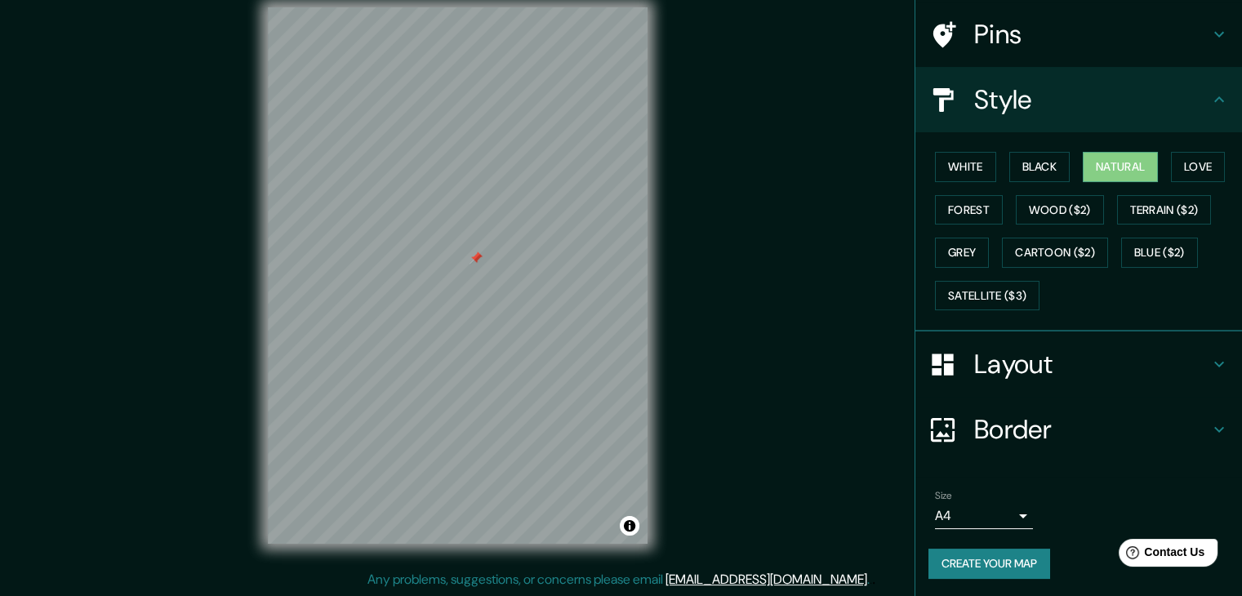
click at [987, 565] on button "Create your map" at bounding box center [990, 564] width 122 height 30
click at [987, 565] on div "Create your map" at bounding box center [1079, 564] width 301 height 30
click at [987, 564] on div "Create your map" at bounding box center [1079, 564] width 301 height 30
click at [1186, 555] on span "Contact Us" at bounding box center [1175, 553] width 63 height 14
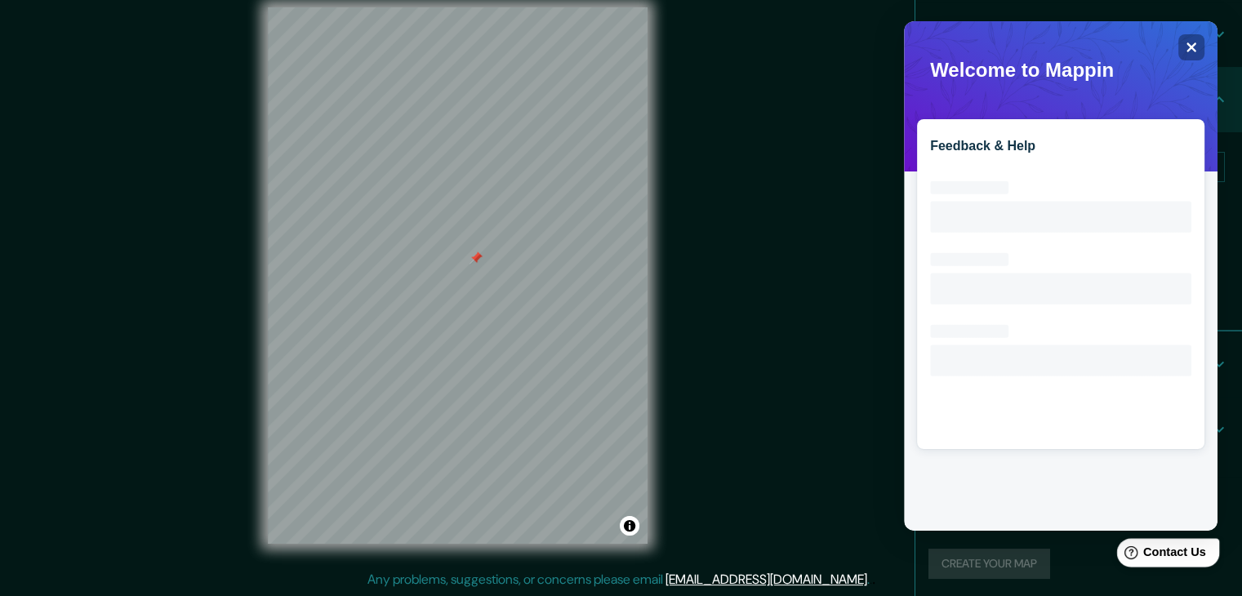
scroll to position [0, 0]
